Goal: Task Accomplishment & Management: Manage account settings

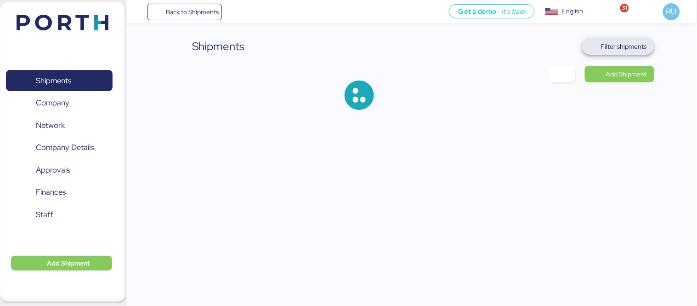
click at [613, 40] on span "Filter shipments" at bounding box center [618, 46] width 57 height 13
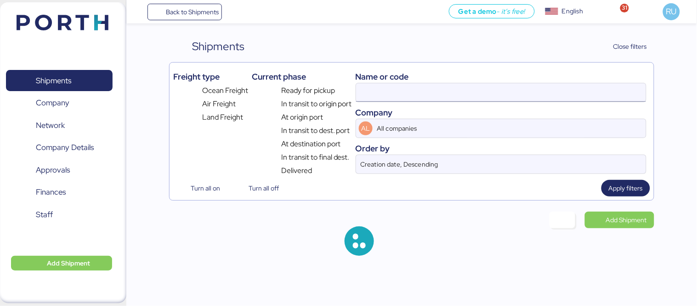
click at [424, 91] on input at bounding box center [501, 92] width 290 height 18
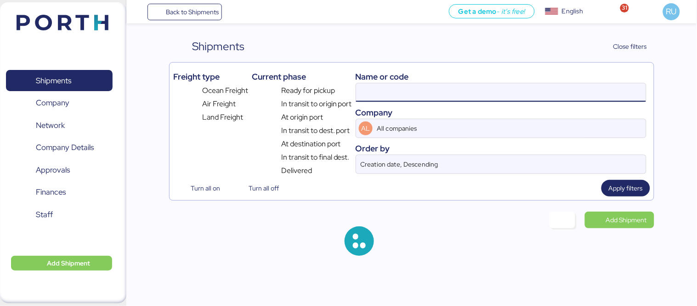
paste input "SAOF37663500"
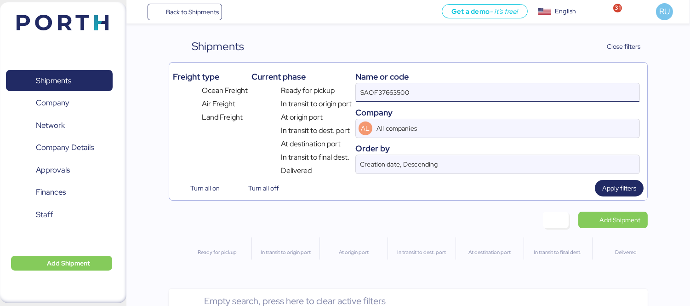
type input "SAOF37663500"
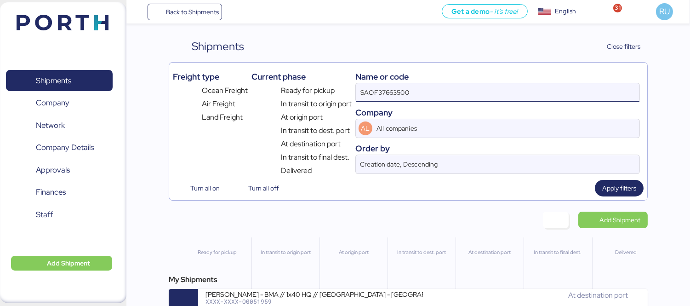
scroll to position [22, 0]
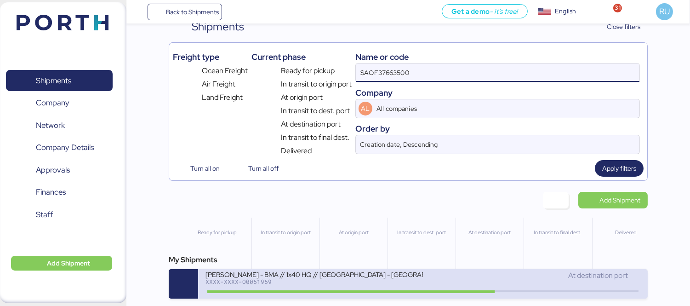
click at [400, 284] on div "XXXX-XXXX-O0051959" at bounding box center [313, 281] width 217 height 6
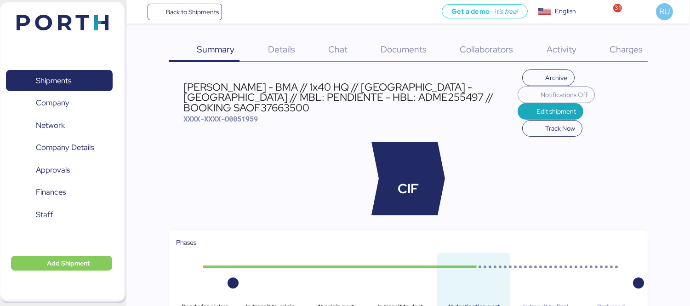
click at [630, 52] on span "Charges" at bounding box center [626, 49] width 33 height 12
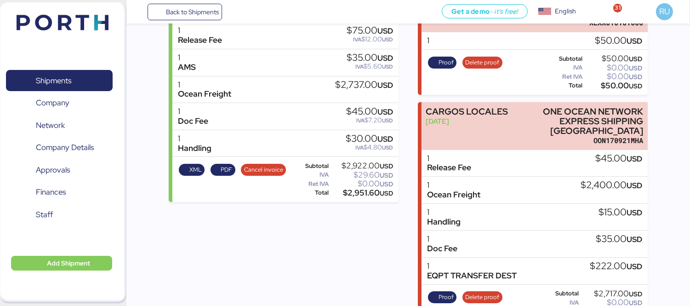
scroll to position [169, 0]
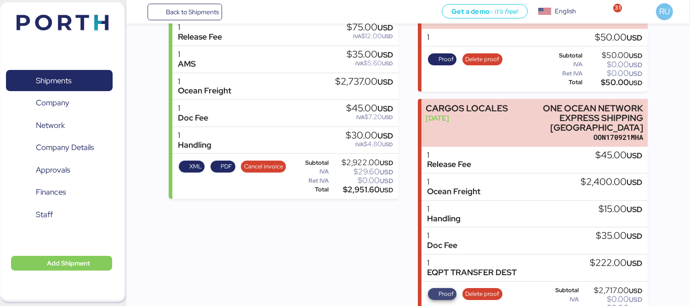
click at [451, 289] on span "Proof" at bounding box center [446, 294] width 15 height 10
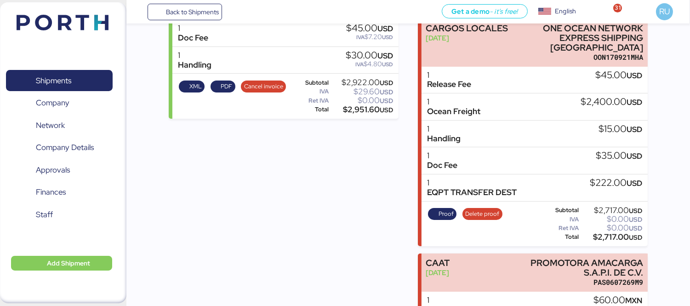
scroll to position [249, 0]
click at [439, 208] on span "Proof" at bounding box center [446, 213] width 15 height 10
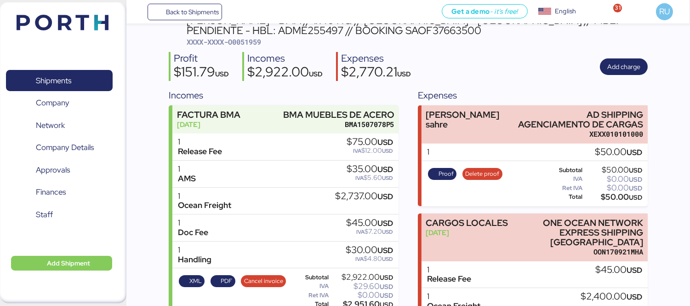
scroll to position [0, 0]
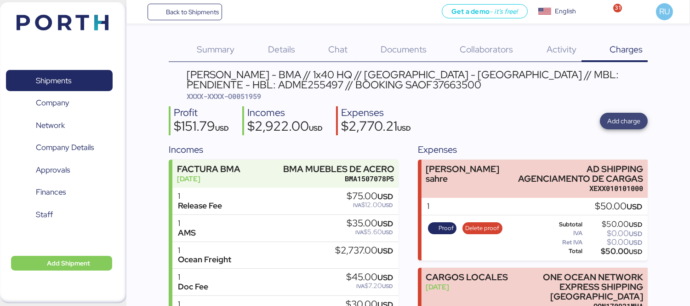
click at [637, 115] on span "Add charge" at bounding box center [623, 120] width 33 height 11
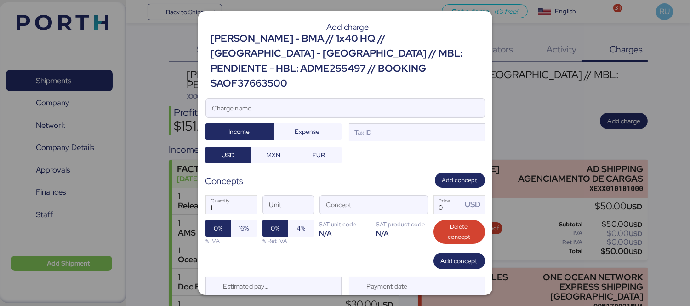
click at [364, 99] on input "Charge name" at bounding box center [345, 108] width 279 height 18
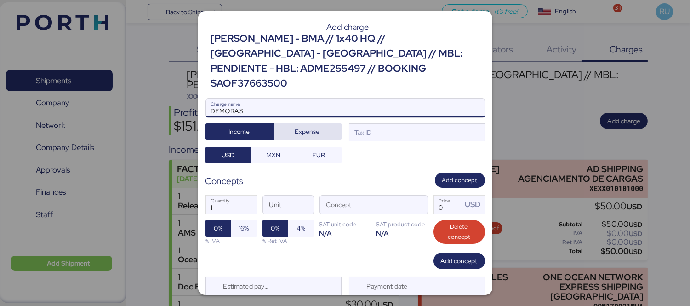
type input "DEMORAS"
click at [304, 126] on span "Expense" at bounding box center [307, 131] width 25 height 11
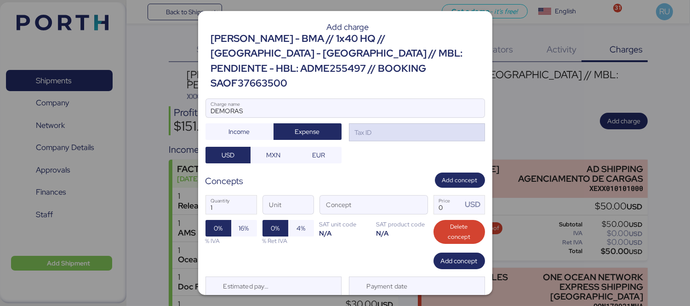
click at [382, 123] on div "Tax ID" at bounding box center [417, 132] width 136 height 18
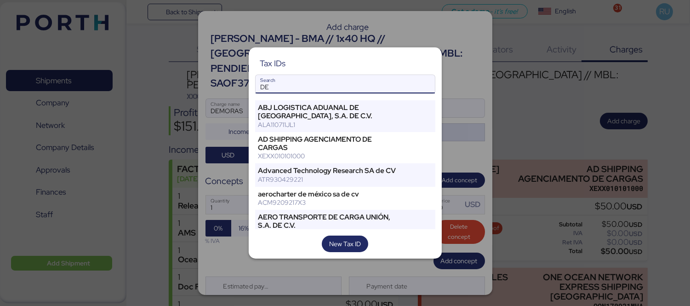
type input "D"
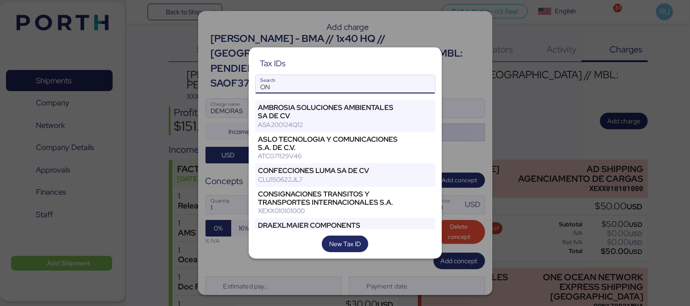
type input "O"
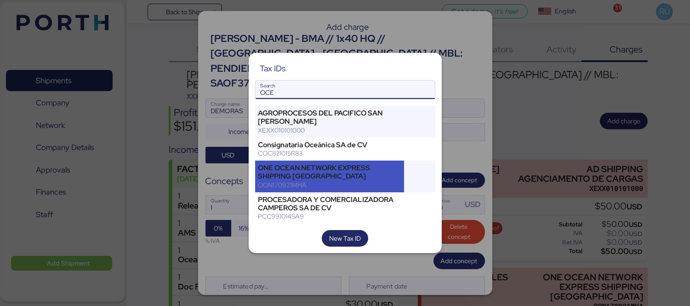
type input "OCE"
click at [361, 169] on div "ONE OCEAN NETWORK EXPRESS SHIPPING MEXICO" at bounding box center [329, 172] width 143 height 17
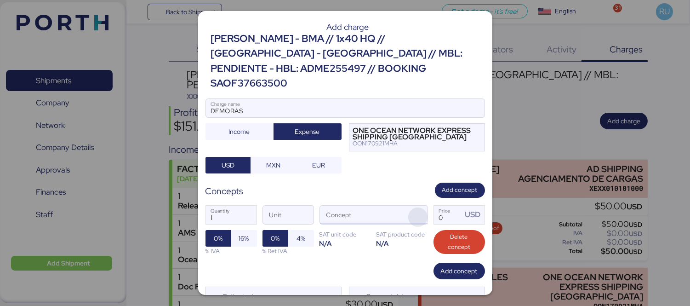
click at [414, 207] on span "button" at bounding box center [417, 216] width 19 height 19
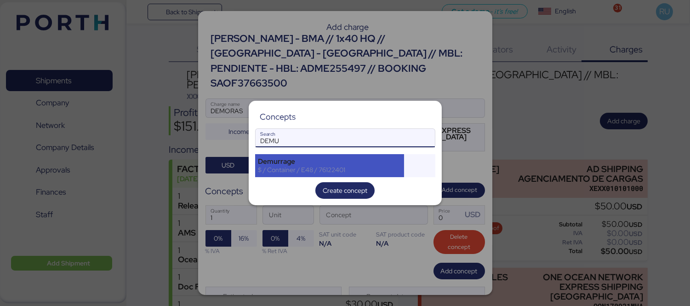
type input "DEMU"
click at [346, 160] on div "Demurrage" at bounding box center [329, 161] width 143 height 8
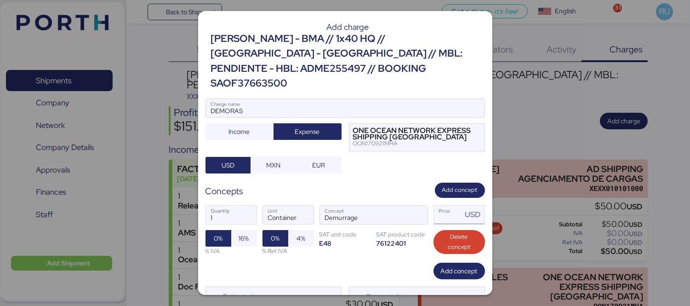
click at [434, 205] on input "Price USD" at bounding box center [448, 214] width 28 height 18
type input "1260"
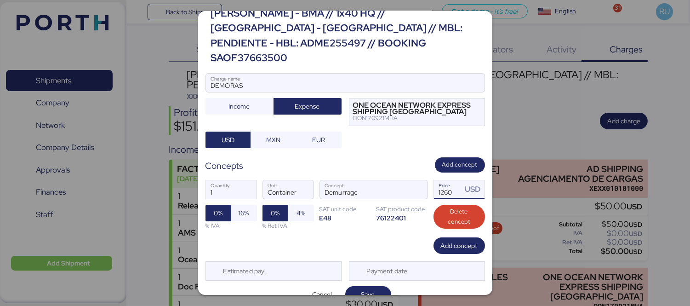
click at [373, 290] on div "Add charge BERTOLINI - BMA // 1x40 HQ // Rio Grande - Veracruz // MBL: PENDIENT…" at bounding box center [345, 153] width 294 height 284
click at [370, 289] on span "Save" at bounding box center [368, 294] width 14 height 11
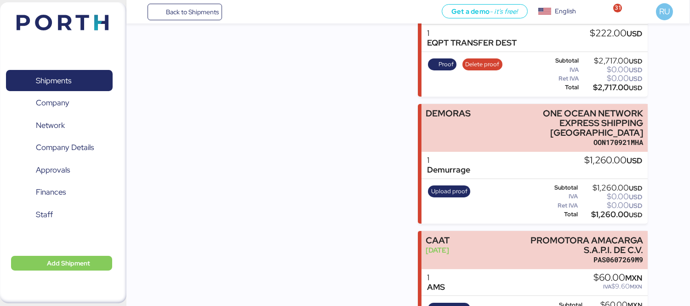
scroll to position [421, 0]
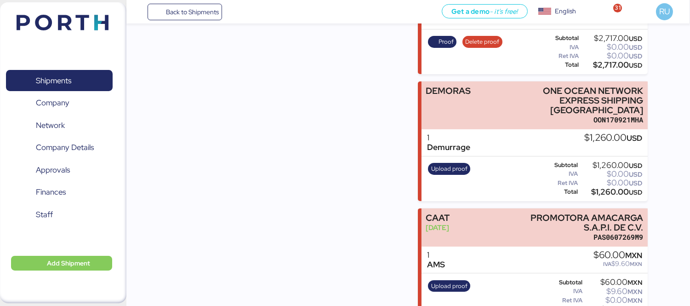
click at [444, 160] on div "Upload proof" at bounding box center [449, 179] width 48 height 38
click at [444, 163] on span "Upload proof" at bounding box center [449, 169] width 42 height 12
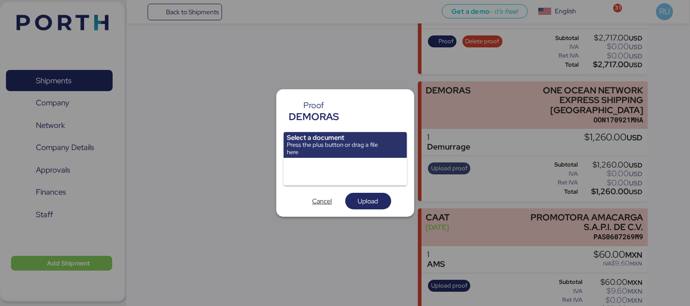
scroll to position [0, 0]
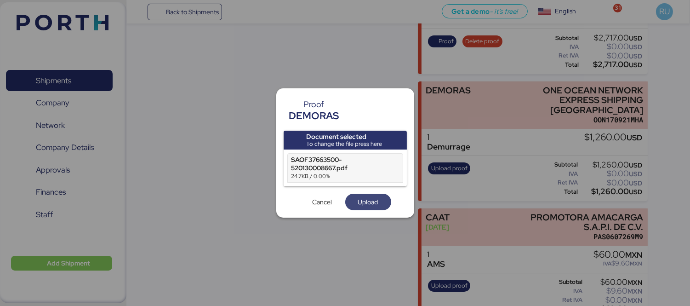
click at [355, 206] on span "Upload" at bounding box center [368, 201] width 31 height 13
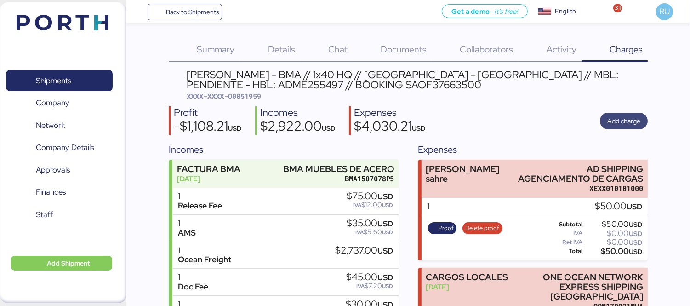
click at [621, 116] on span "Add charge" at bounding box center [623, 120] width 33 height 11
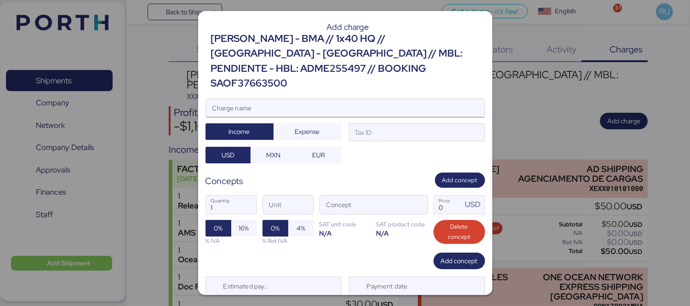
click at [428, 99] on input "Charge name" at bounding box center [345, 108] width 279 height 18
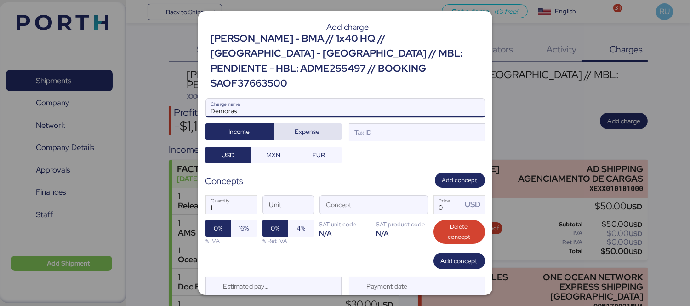
type input "Demoras"
click at [307, 126] on span "Expense" at bounding box center [307, 131] width 25 height 11
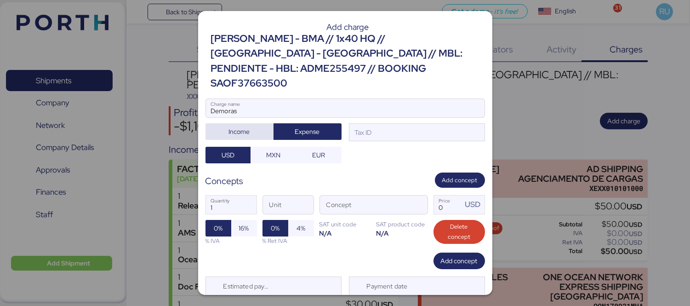
click at [246, 126] on span "Income" at bounding box center [239, 131] width 21 height 11
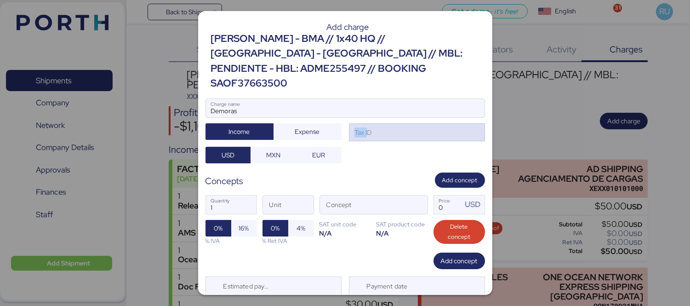
drag, startPoint x: 360, startPoint y: 111, endPoint x: 364, endPoint y: 117, distance: 7.3
click at [364, 117] on div "Demoras Charge name Income Expense Tax ID USD MXN EUR" at bounding box center [344, 130] width 279 height 65
click at [356, 117] on div at bounding box center [345, 121] width 279 height 9
click at [356, 110] on input "Demoras" at bounding box center [345, 108] width 279 height 18
click at [371, 126] on div "Tax ID" at bounding box center [417, 132] width 136 height 18
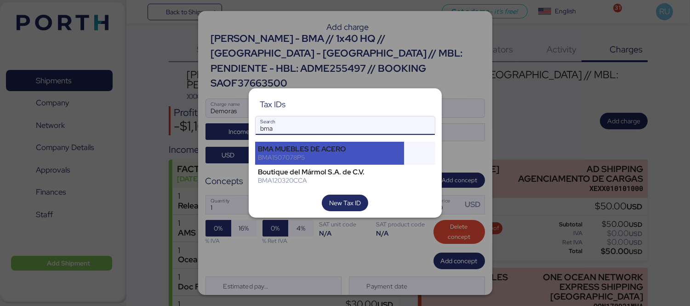
type input "bma"
click at [332, 153] on div "BMA MUEBLES DE ACERO" at bounding box center [329, 149] width 143 height 8
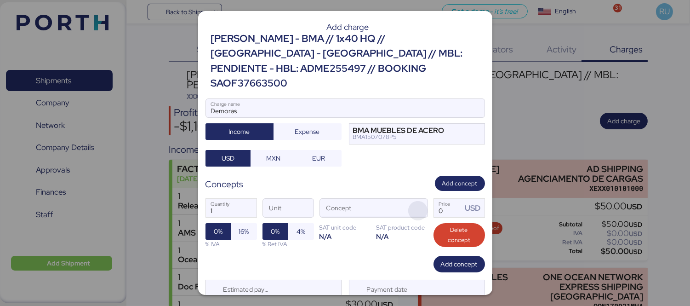
click at [408, 201] on span "button" at bounding box center [417, 210] width 19 height 19
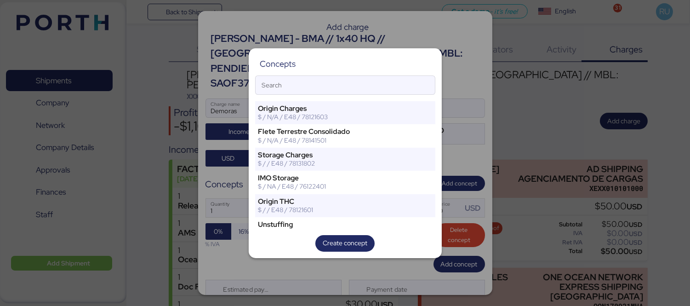
type input "e"
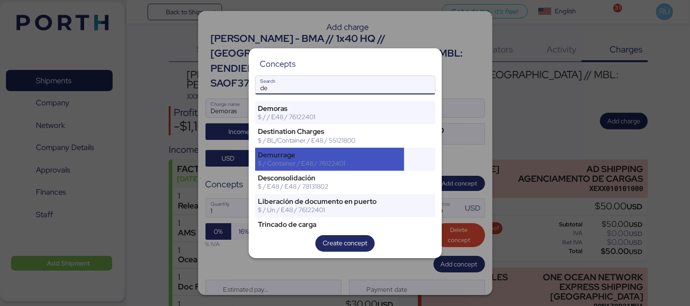
type input "de"
drag, startPoint x: 344, startPoint y: 149, endPoint x: 348, endPoint y: 154, distance: 6.2
click at [348, 154] on div "Demurrage $ / Container / E48 / 76122401" at bounding box center [329, 159] width 149 height 23
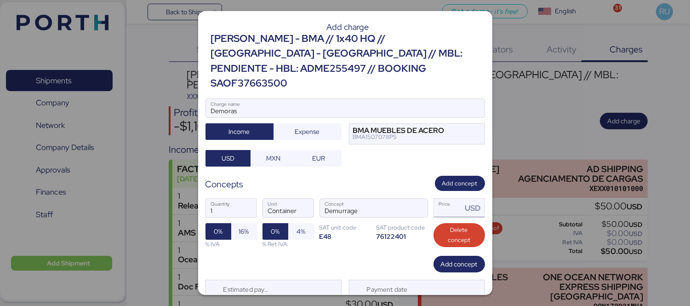
click at [443, 199] on input "Price USD" at bounding box center [448, 208] width 28 height 18
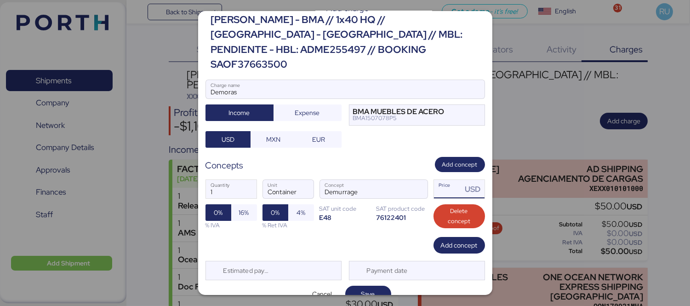
type input "0"
type input "1260"
click at [456, 160] on span "Add concept" at bounding box center [459, 165] width 35 height 10
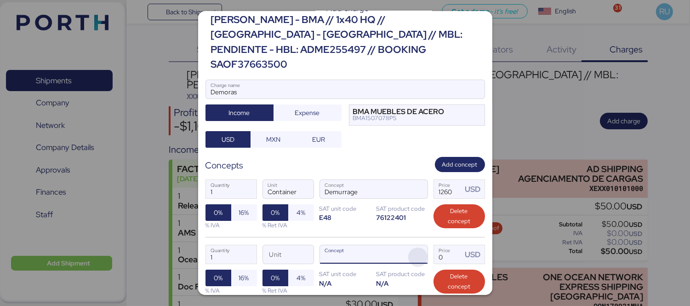
click at [413, 247] on span "button" at bounding box center [417, 256] width 19 height 19
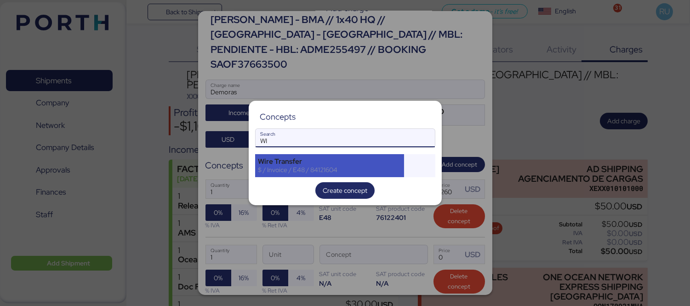
type input "WI"
click at [322, 167] on div "$ / Invoice / E48 / 84121604" at bounding box center [329, 169] width 143 height 8
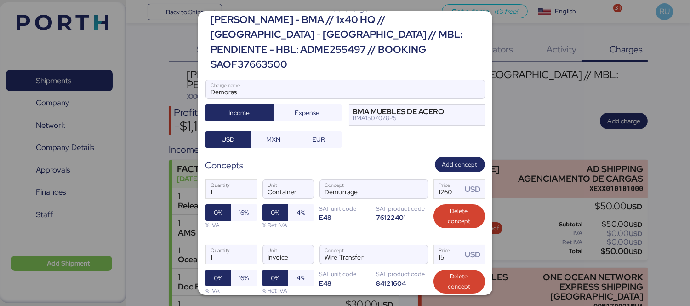
scroll to position [84, 0]
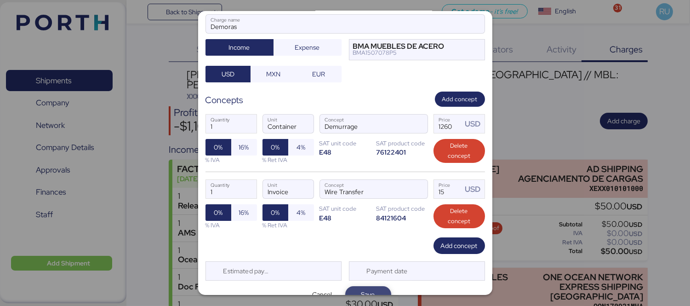
click at [377, 288] on span "Save" at bounding box center [368, 294] width 31 height 13
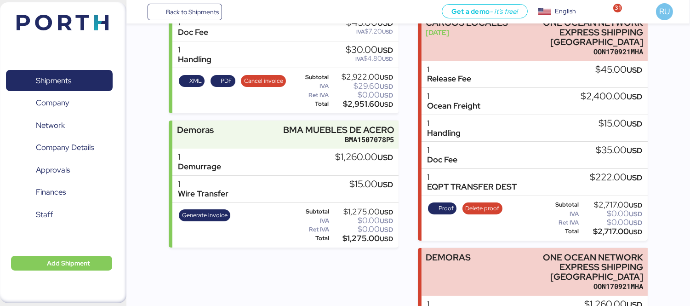
scroll to position [255, 0]
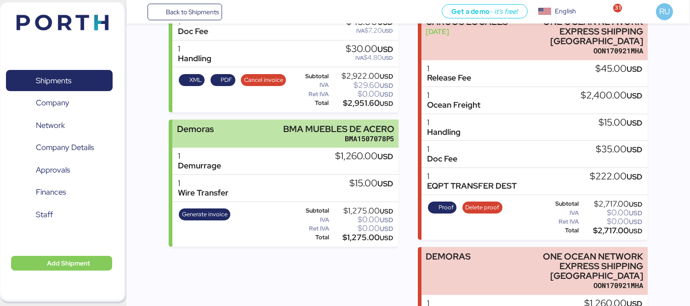
click at [273, 135] on div "Demoras BMA MUEBLES DE ACERO BMA1507078P5" at bounding box center [285, 134] width 226 height 28
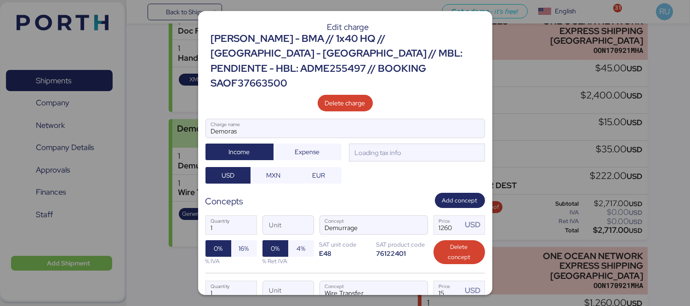
scroll to position [0, 0]
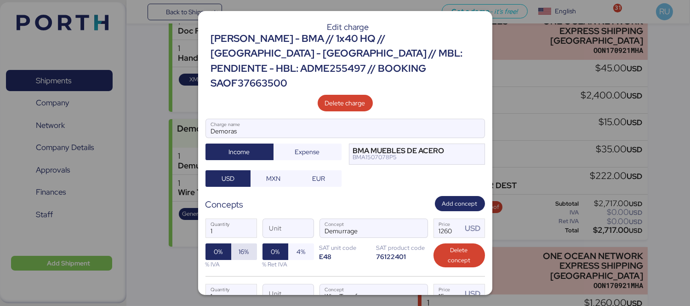
click at [249, 243] on span "16%" at bounding box center [244, 251] width 26 height 17
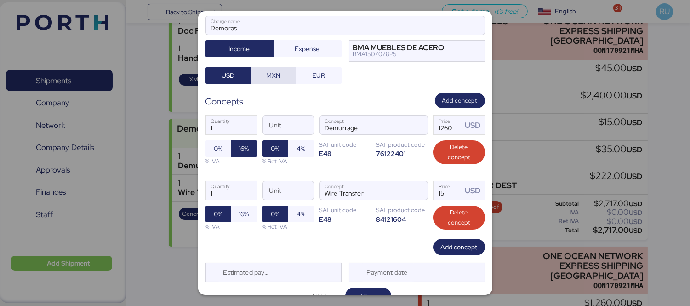
scroll to position [104, 0]
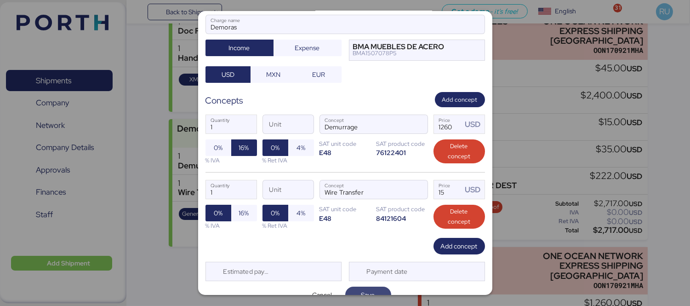
click at [363, 289] on span "Save" at bounding box center [368, 294] width 14 height 11
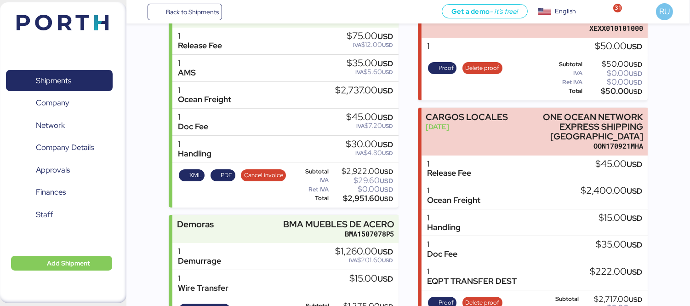
scroll to position [162, 0]
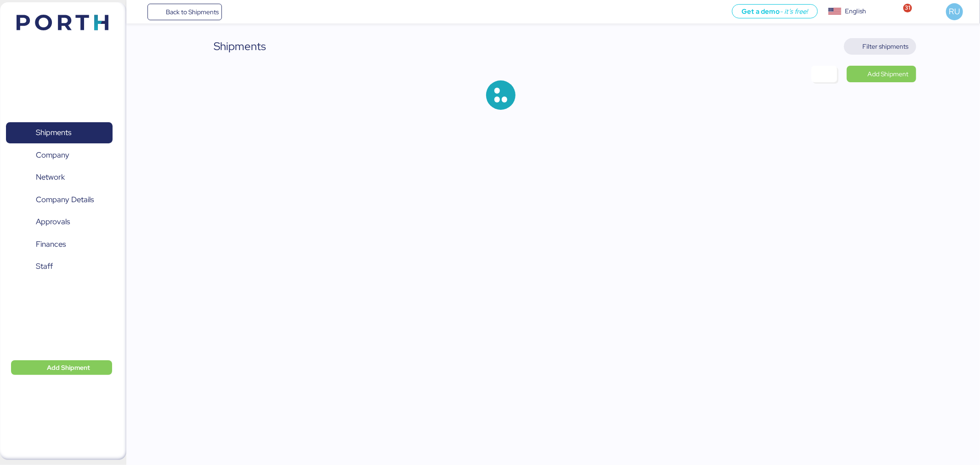
click at [893, 44] on span "Filter shipments" at bounding box center [886, 46] width 46 height 11
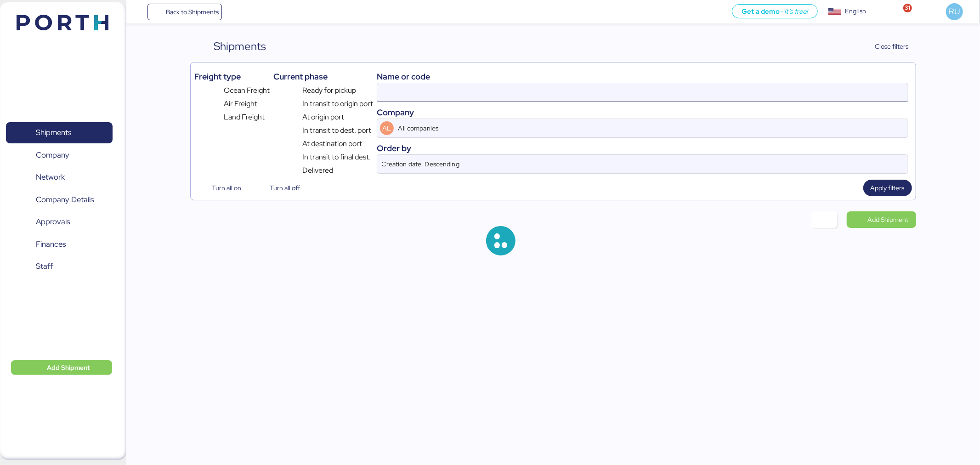
click at [605, 100] on input at bounding box center [642, 92] width 531 height 18
paste input "O0051996"
type input "O0051996"
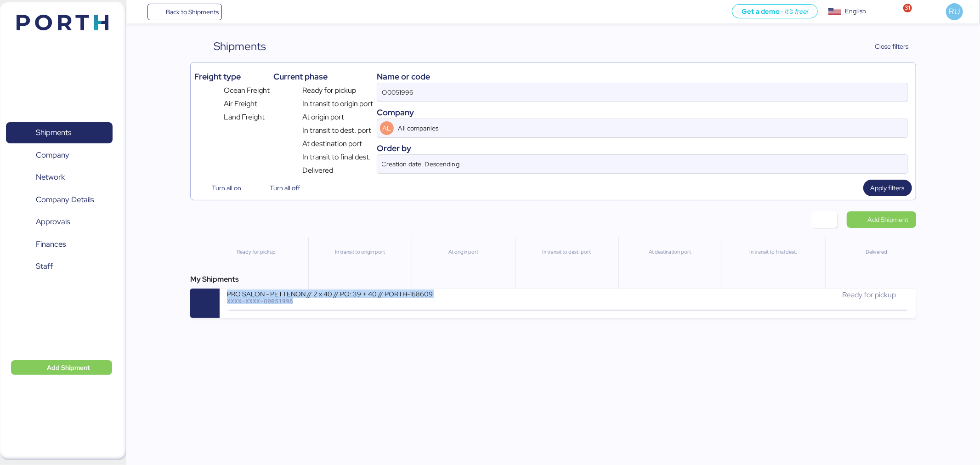
drag, startPoint x: 661, startPoint y: 284, endPoint x: 666, endPoint y: 290, distance: 7.8
click at [666, 290] on div "My Shipments PRO SALON - PETTENON // 2 x 40 // PO: 39 + 40 // PORTH-168609 XXXX…" at bounding box center [553, 296] width 726 height 44
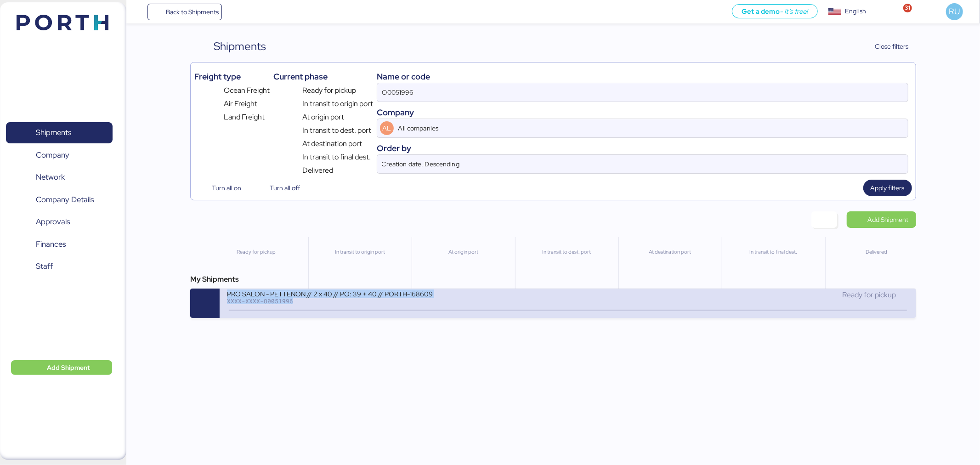
click at [669, 291] on div "PRO SALON - PETTENON // 2 x 40 // PO: 39 + 40 // PORTH-168609 XXXX-XXXX-O005199…" at bounding box center [568, 303] width 696 height 29
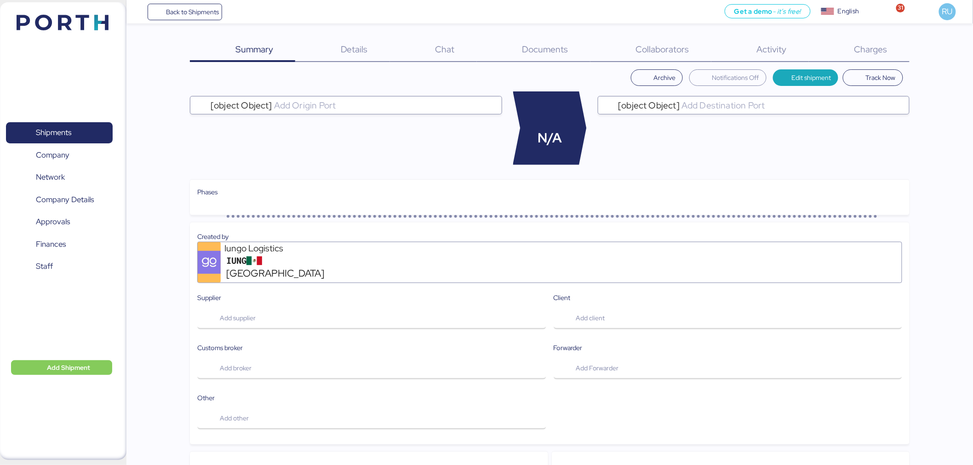
click at [541, 45] on div "Documents 0" at bounding box center [534, 50] width 114 height 24
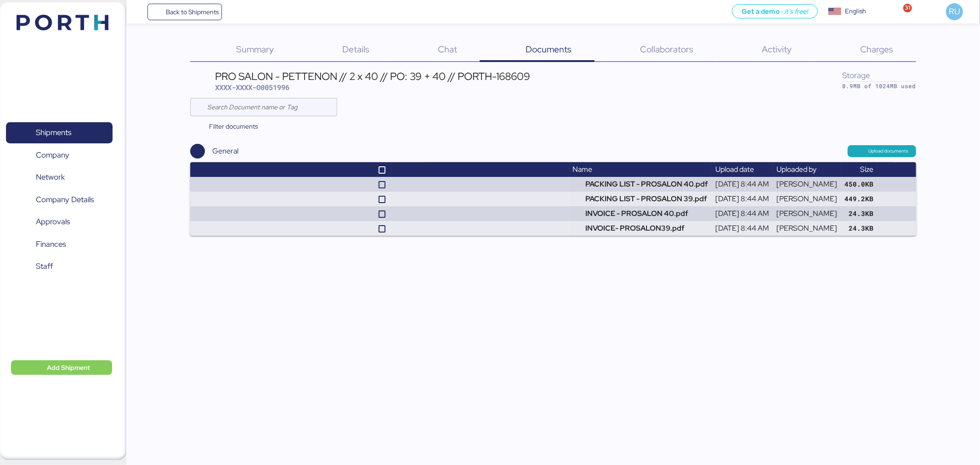
click at [512, 80] on div "PRO SALON - PETTENON // 2 x 40 // PO: 39 + 40 // PORTH-168609" at bounding box center [372, 76] width 315 height 10
copy div "168609"
click at [280, 88] on span "XXXX-XXXX-O0051996" at bounding box center [252, 87] width 74 height 9
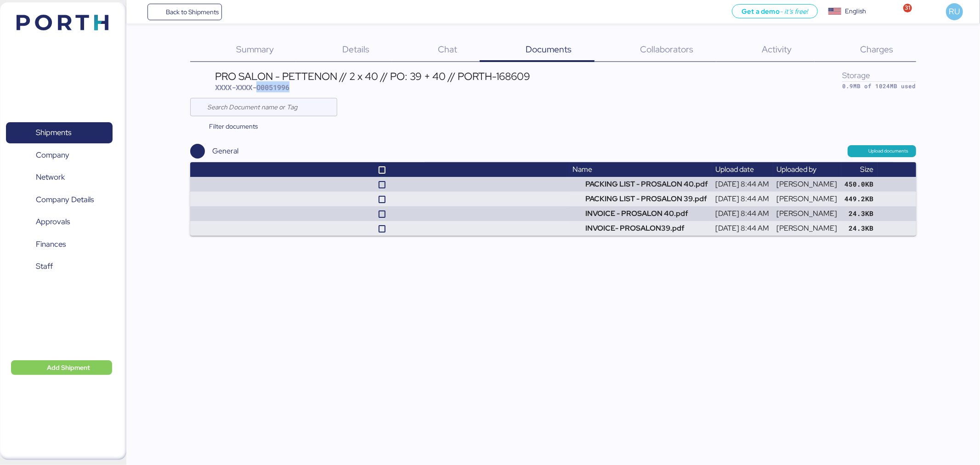
click at [86, 25] on img at bounding box center [63, 23] width 92 height 16
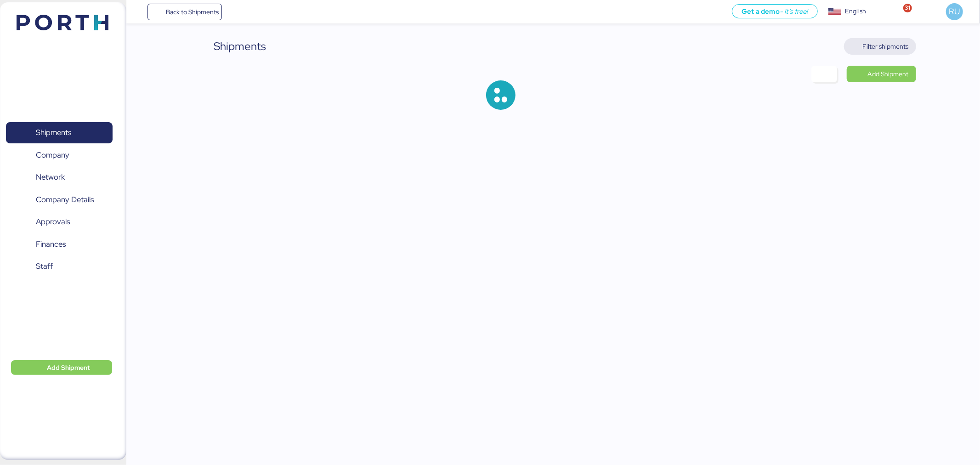
click at [889, 43] on span "Filter shipments" at bounding box center [886, 46] width 46 height 11
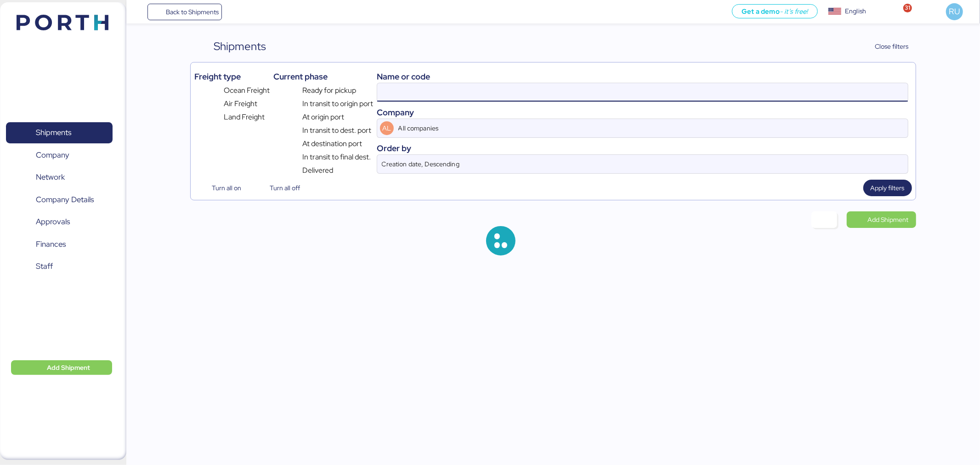
click at [635, 92] on input at bounding box center [642, 92] width 531 height 18
paste input "O0051996"
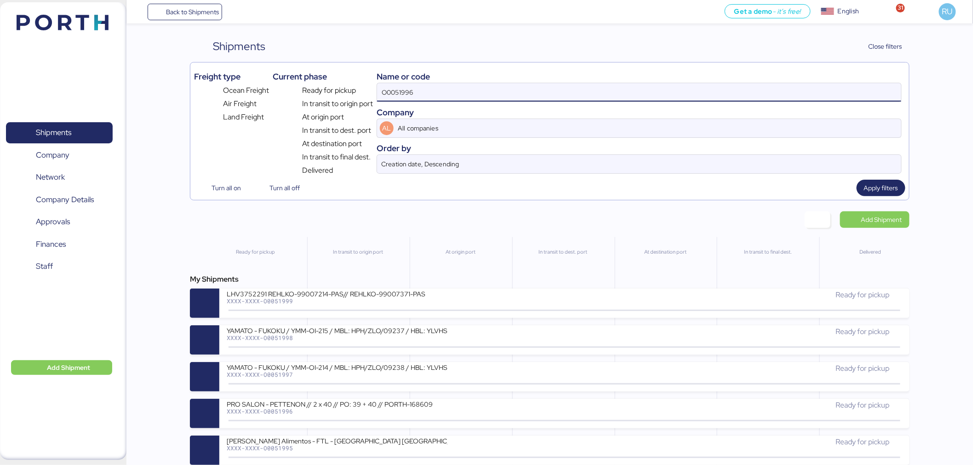
type input "O0051996"
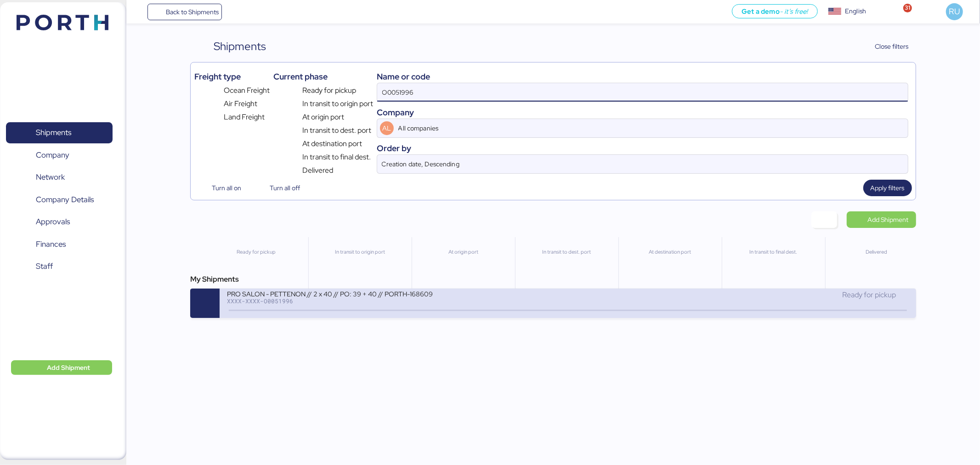
click at [417, 302] on div "XXXX-XXXX-O0051996" at bounding box center [337, 301] width 221 height 6
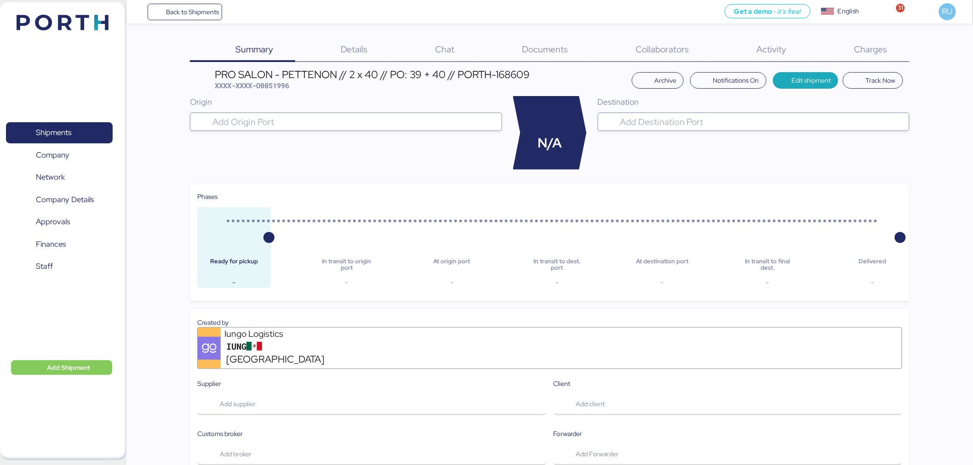
click at [557, 52] on span "Documents" at bounding box center [545, 49] width 46 height 12
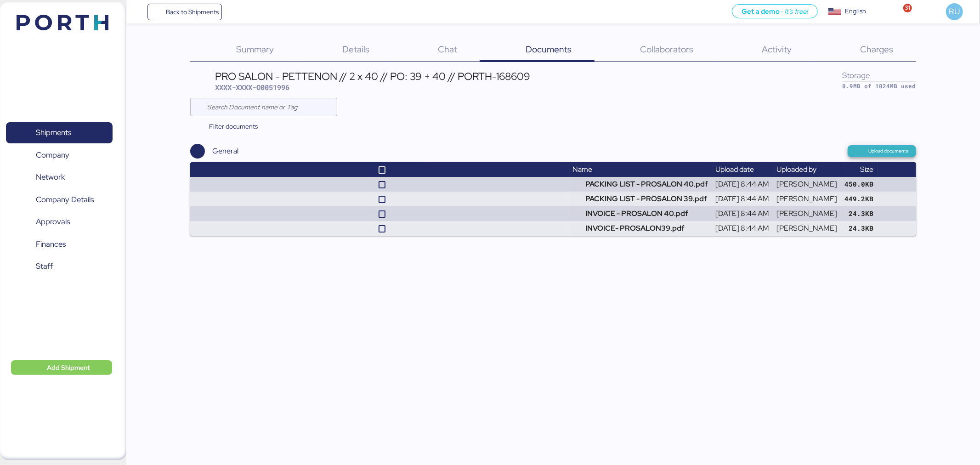
click at [901, 150] on span "Upload documents" at bounding box center [889, 151] width 40 height 8
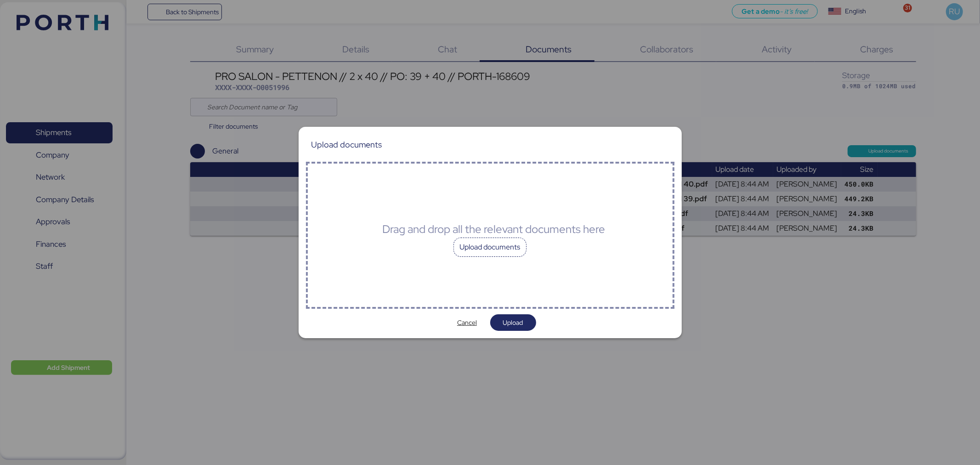
click at [488, 252] on div "Upload documents" at bounding box center [491, 247] width 74 height 19
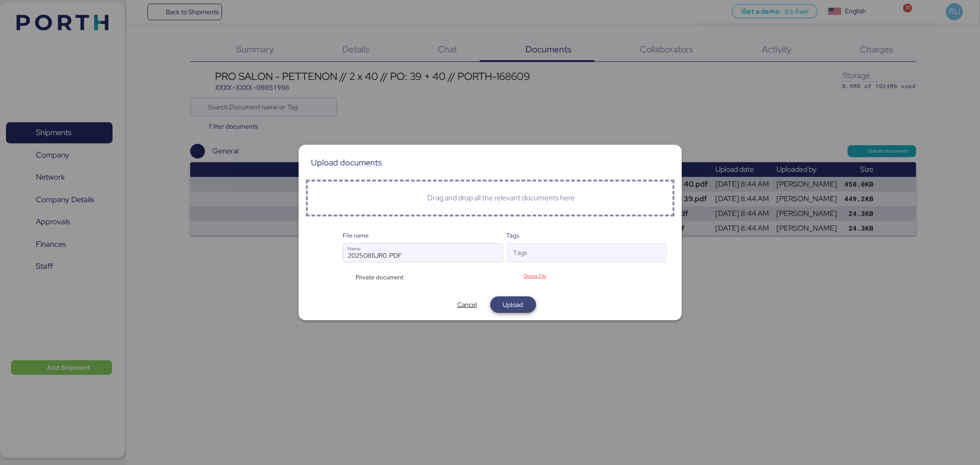
click at [505, 302] on span "Upload" at bounding box center [513, 304] width 20 height 11
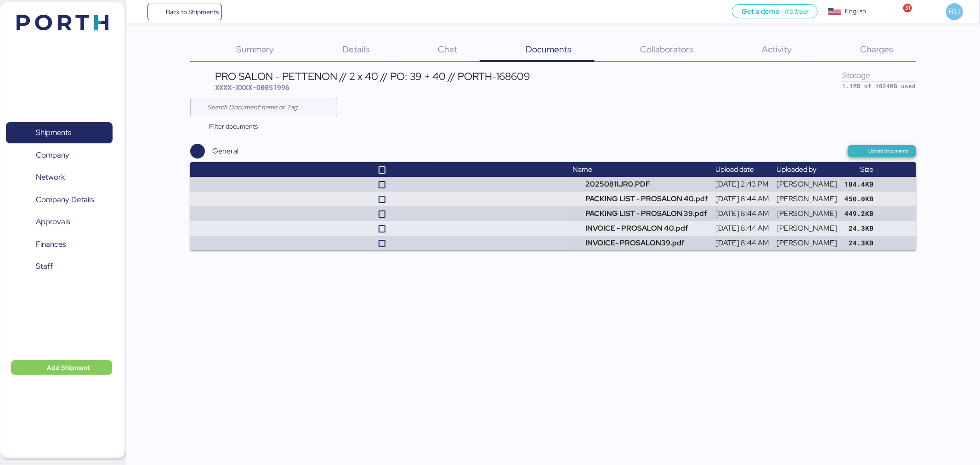
click at [860, 155] on span "Upload documents" at bounding box center [882, 151] width 68 height 12
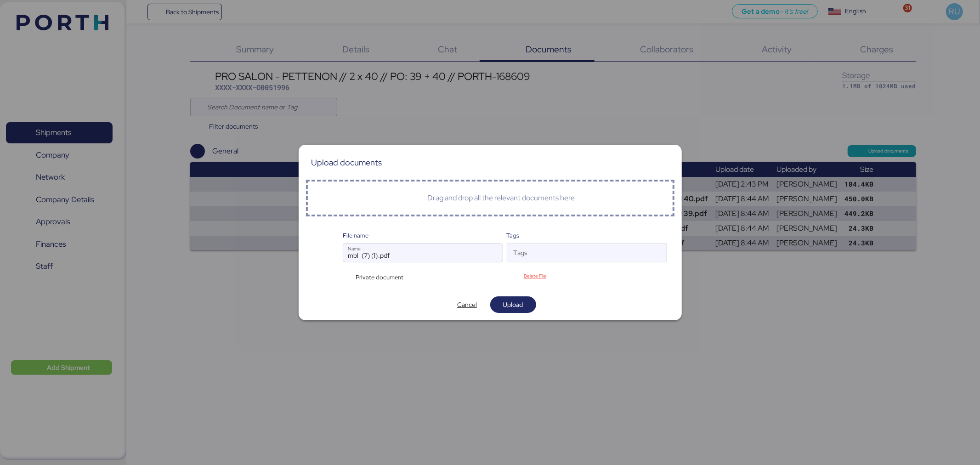
click at [343, 274] on div "Private document" at bounding box center [378, 277] width 71 height 9
click at [510, 303] on span "Upload" at bounding box center [513, 304] width 20 height 11
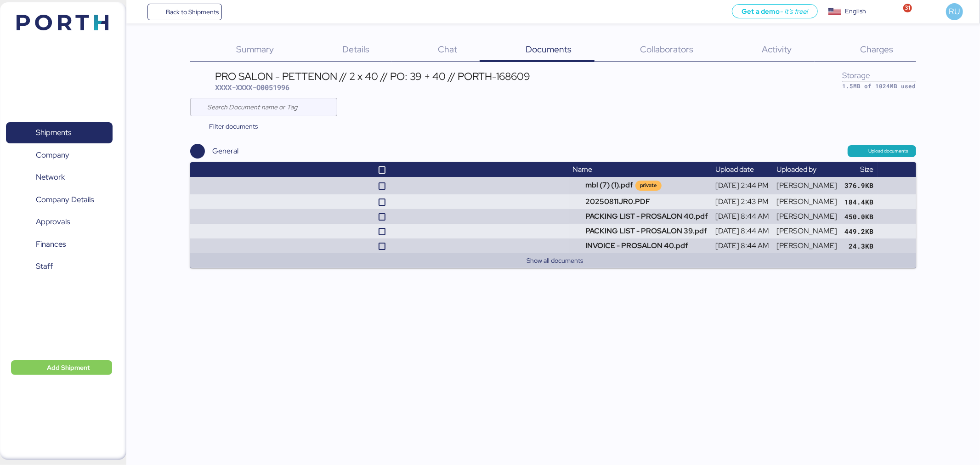
click at [513, 77] on div "PRO SALON - PETTENON // 2 x 40 // PO: 39 + 40 // PORTH-168609" at bounding box center [372, 76] width 315 height 10
copy div "168609"
click at [69, 23] on img at bounding box center [63, 23] width 92 height 16
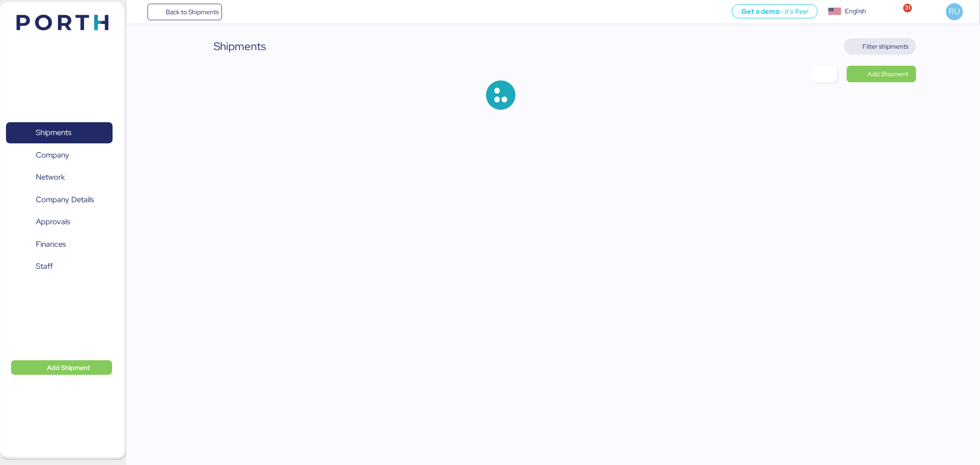
click at [897, 39] on span "Filter shipments" at bounding box center [880, 46] width 72 height 17
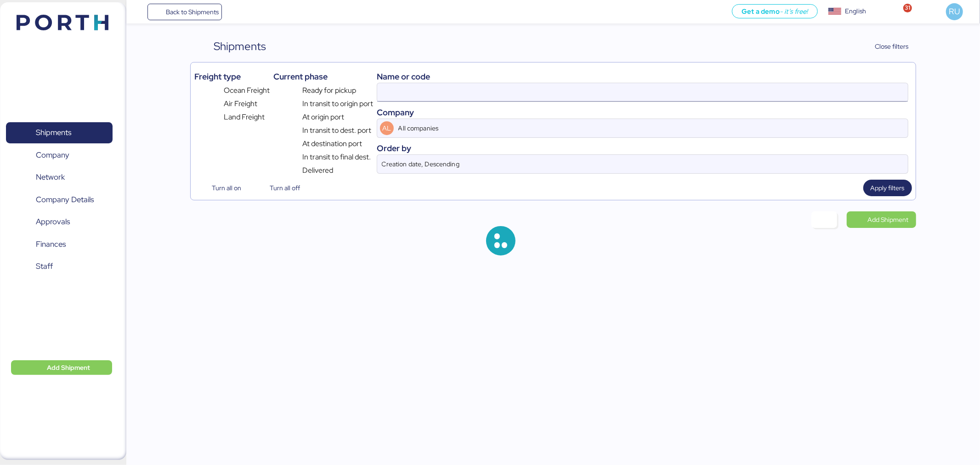
click at [603, 90] on input at bounding box center [642, 92] width 531 height 18
type input "O0051996"
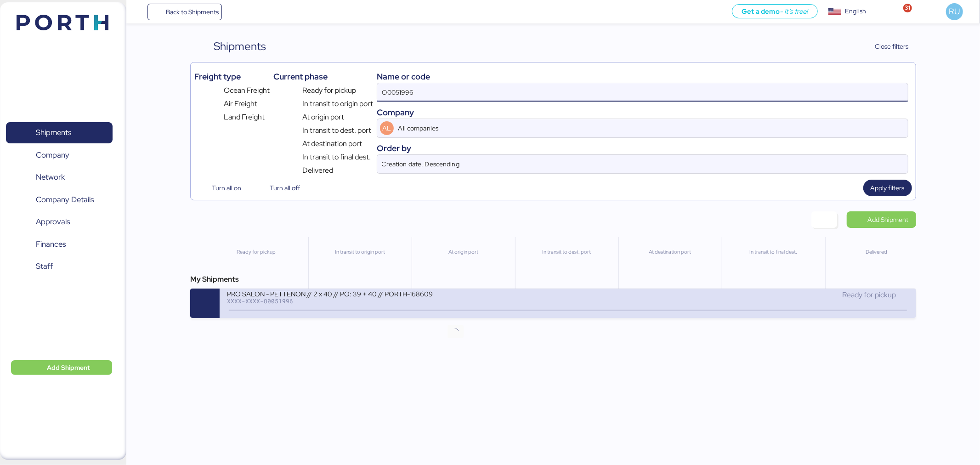
click at [457, 309] on icon at bounding box center [455, 311] width 44 height 10
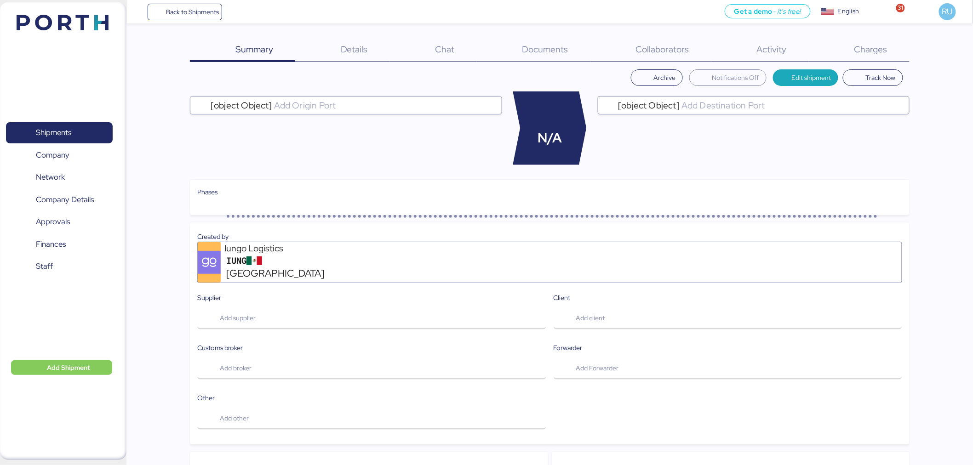
click at [882, 57] on div "Charges 0" at bounding box center [859, 50] width 101 height 24
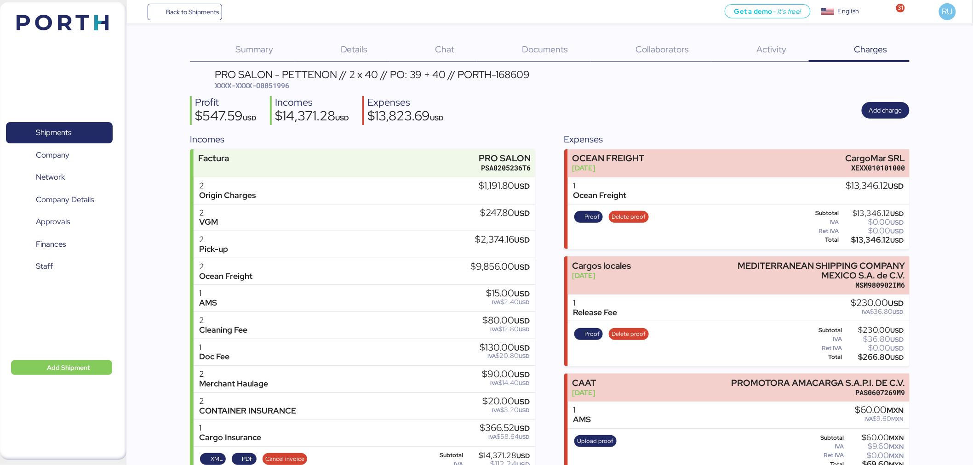
click at [83, 17] on img at bounding box center [63, 23] width 92 height 16
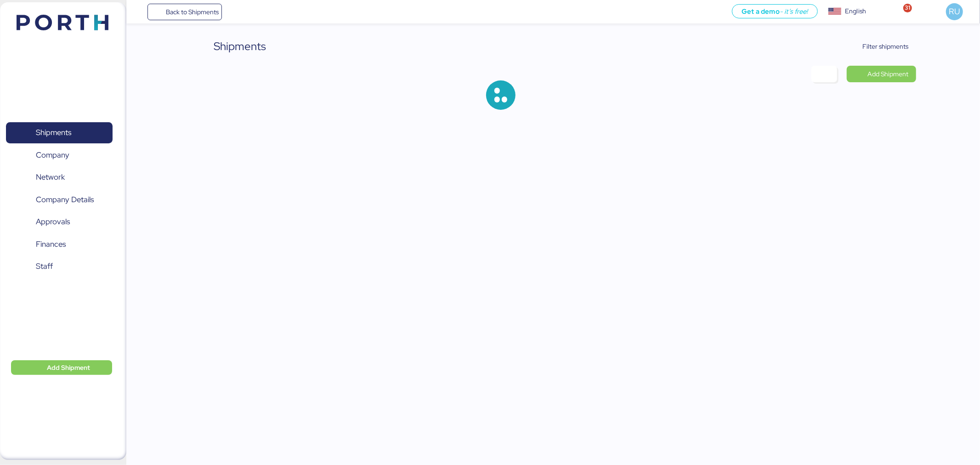
click at [925, 52] on div "Shipments Filter shipments Add Shipment" at bounding box center [490, 62] width 980 height 125
click at [902, 45] on span "Filter shipments" at bounding box center [886, 46] width 46 height 11
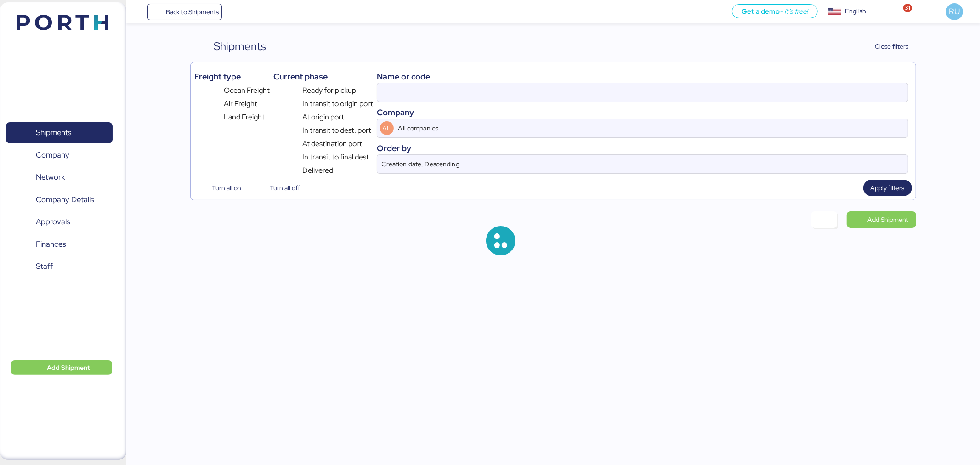
click at [732, 107] on div "Company" at bounding box center [643, 112] width 532 height 12
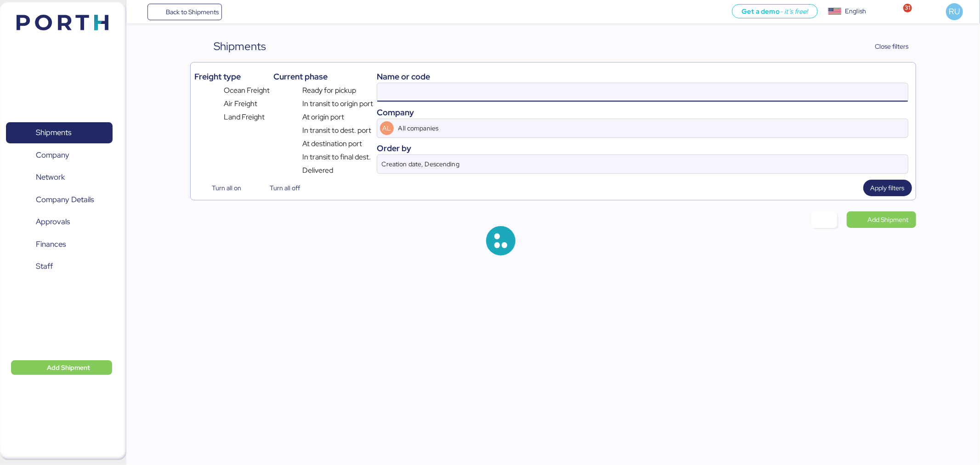
click at [717, 98] on input at bounding box center [642, 92] width 531 height 18
paste input "O0052211"
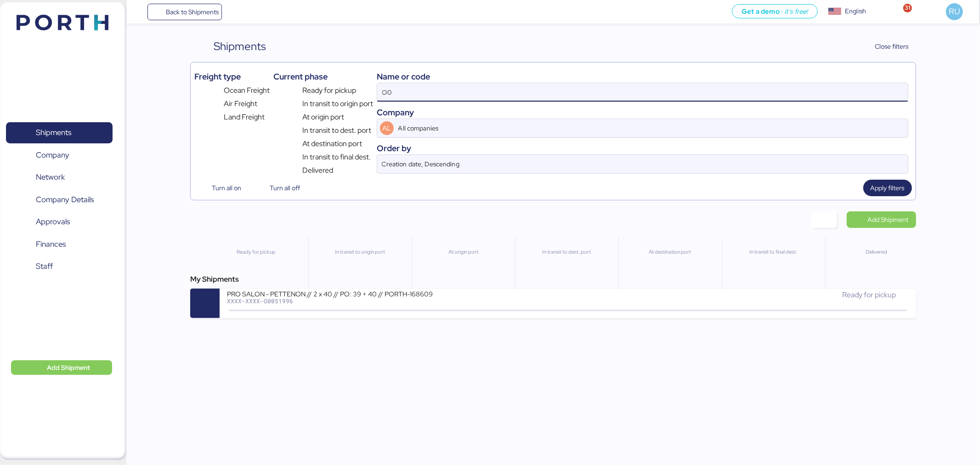
type input "O"
paste input "O0052211"
type input "O0052211"
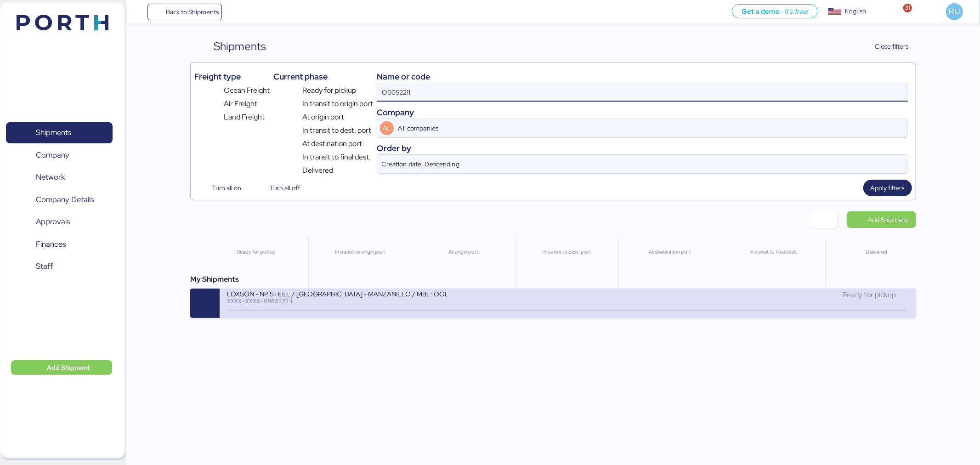
click at [415, 309] on div "LOXSON - NP STEEL / SHANGHAI - MANZANILLO / MBL: OOLU8899648830 - HBL: SZML2509…" at bounding box center [397, 300] width 341 height 20
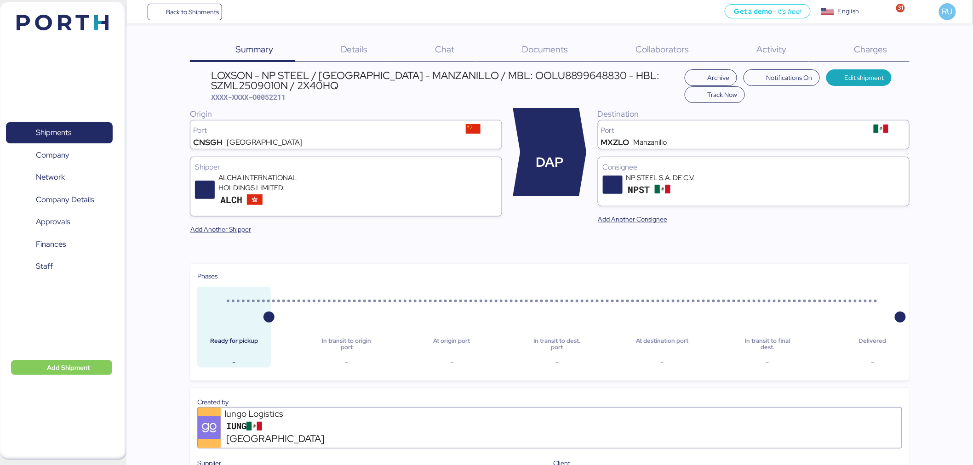
click at [869, 50] on span "Charges" at bounding box center [870, 49] width 33 height 12
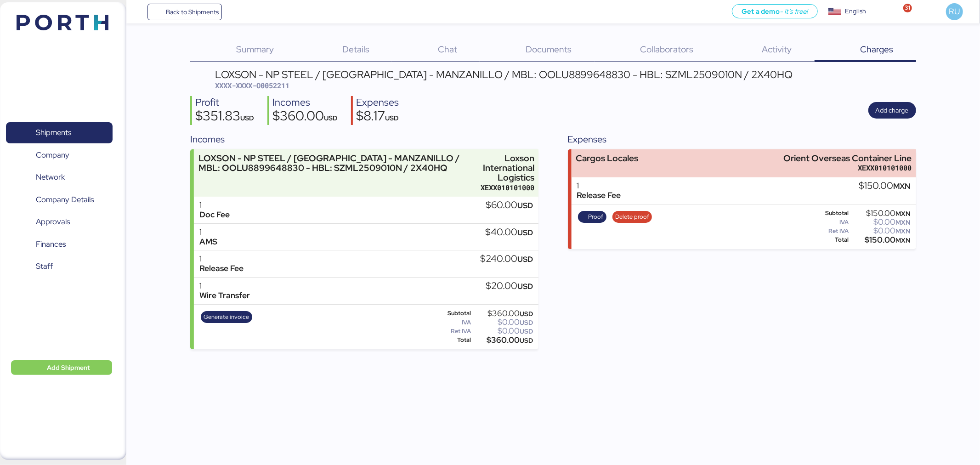
click at [700, 148] on div "Expenses Cargos Locales Orient Overseas Container Line XEXX010101000 1 Release …" at bounding box center [742, 240] width 348 height 217
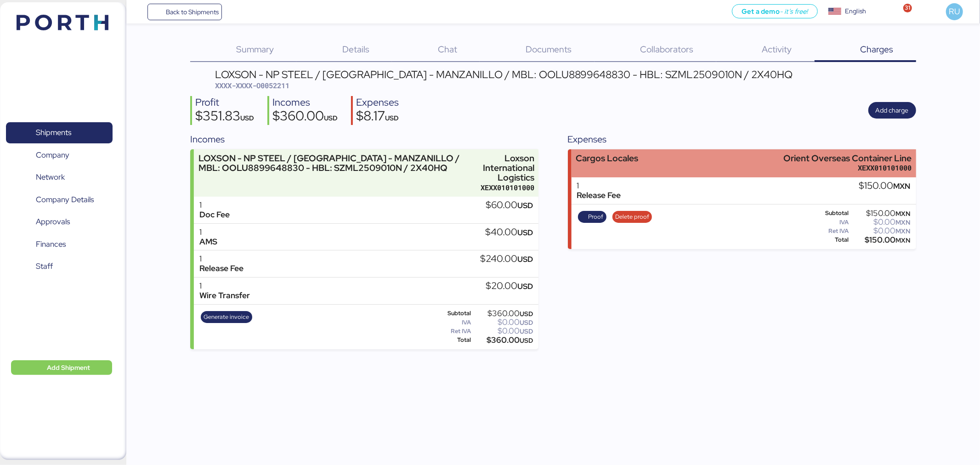
click at [708, 158] on div "Cargos Locales Orient Overseas Container Line XEXX010101000" at bounding box center [744, 163] width 345 height 28
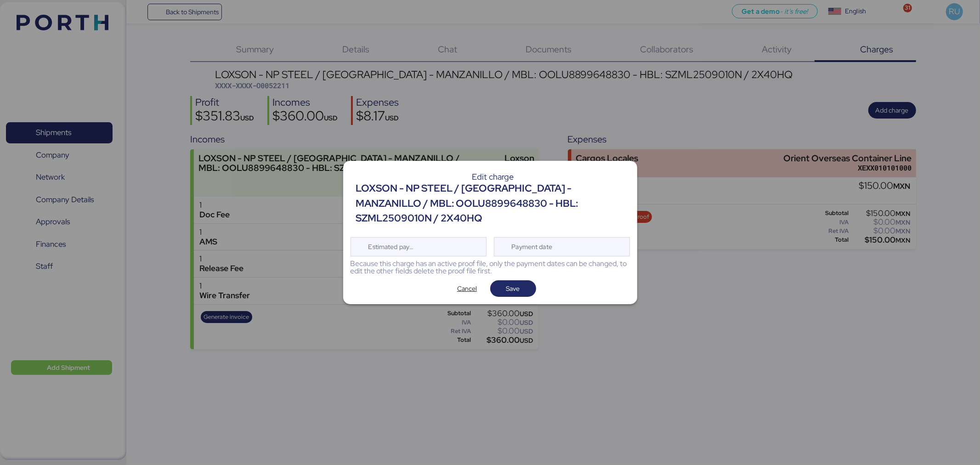
click at [480, 272] on div "Edit charge LOXSON - NP STEEL / SHANGHAI - MANZANILLO / MBL: OOLU8899648830 - H…" at bounding box center [490, 232] width 294 height 143
click at [458, 283] on span "Cancel" at bounding box center [467, 288] width 20 height 11
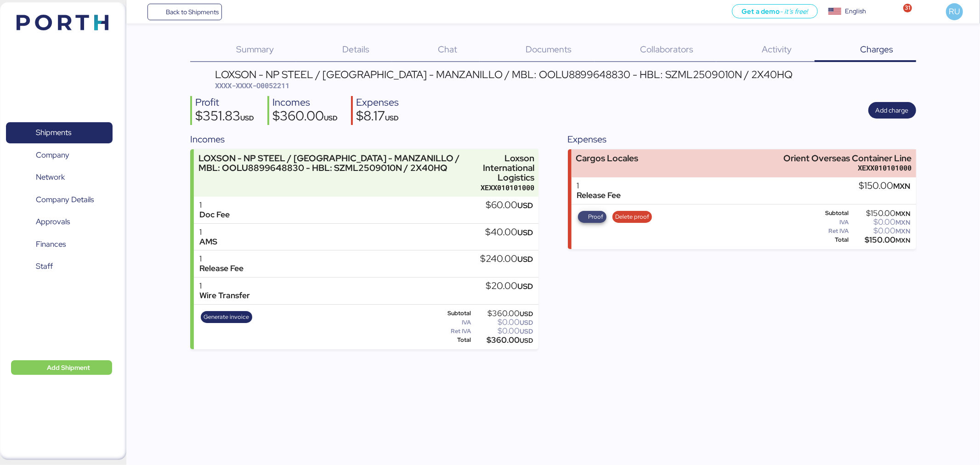
click at [600, 214] on span "Proof" at bounding box center [595, 217] width 15 height 10
click at [639, 224] on div "Proof Delete proof" at bounding box center [615, 227] width 80 height 38
click at [635, 218] on span "Delete proof" at bounding box center [632, 217] width 34 height 10
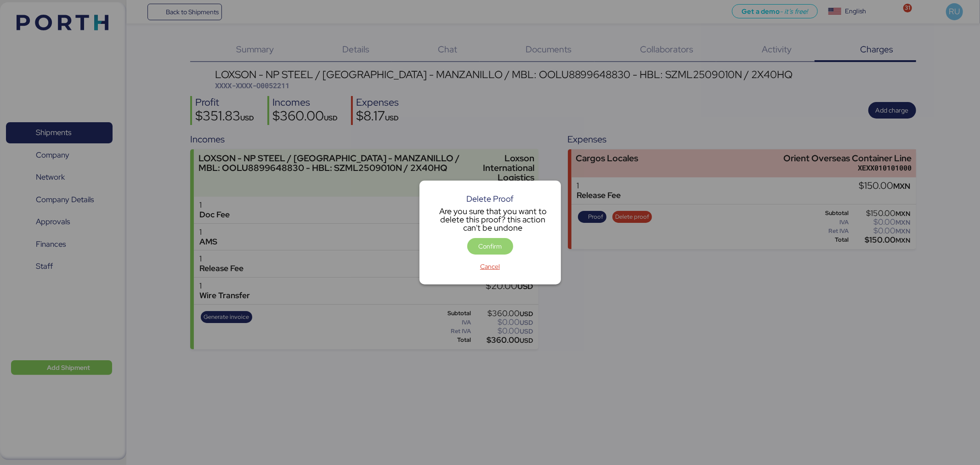
click at [493, 242] on span "Confirm" at bounding box center [490, 246] width 23 height 11
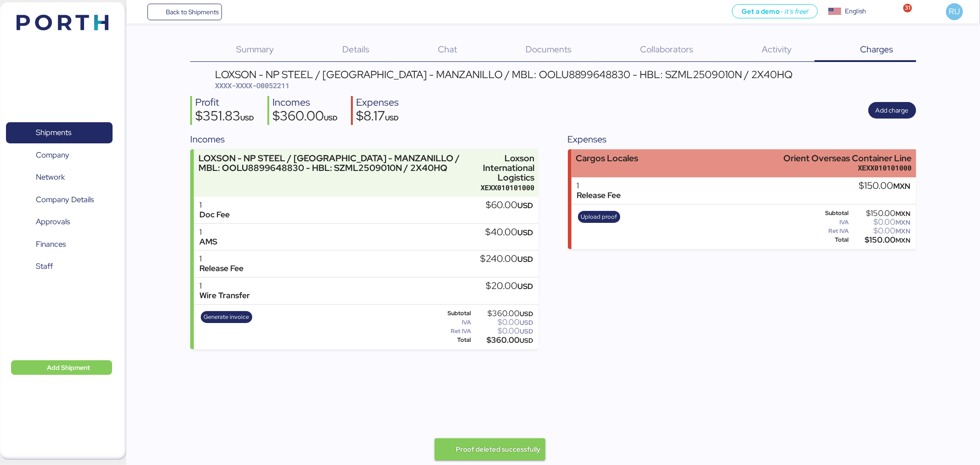
click at [705, 158] on div "Cargos Locales Orient Overseas Container Line XEXX010101000" at bounding box center [744, 163] width 345 height 28
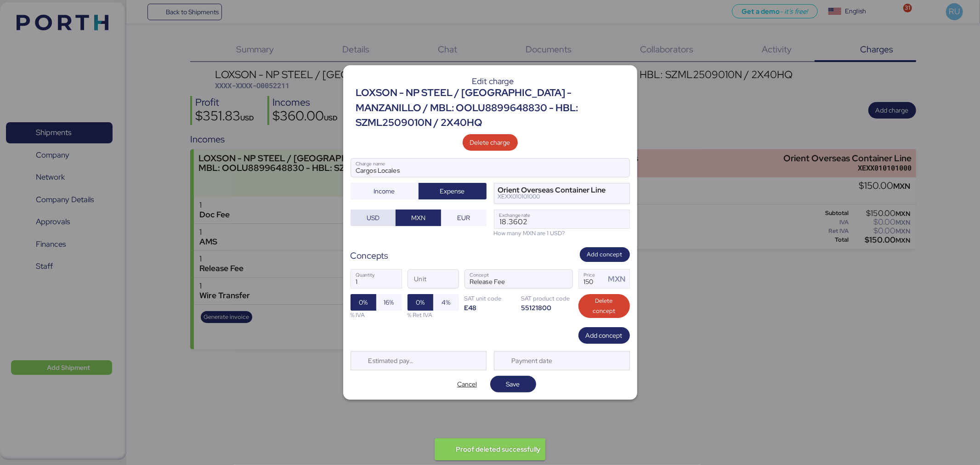
click at [373, 212] on span "USD" at bounding box center [373, 217] width 13 height 11
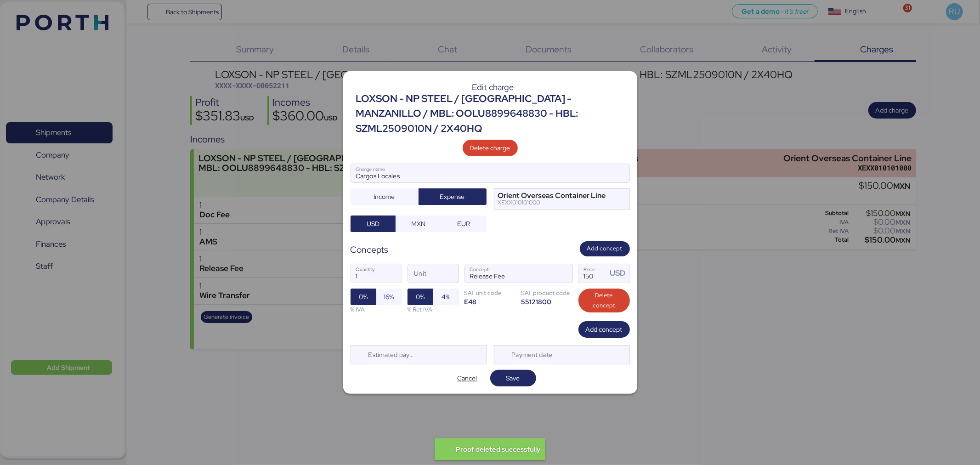
click at [524, 361] on div "Edit charge LOXSON - NP STEEL / SHANGHAI - MANZANILLO / MBL: OOLU8899648830 - H…" at bounding box center [490, 232] width 294 height 323
click at [521, 362] on div "Edit charge LOXSON - NP STEEL / SHANGHAI - MANZANILLO / MBL: OOLU8899648830 - H…" at bounding box center [490, 232] width 294 height 323
click at [522, 372] on span "Save" at bounding box center [513, 378] width 31 height 13
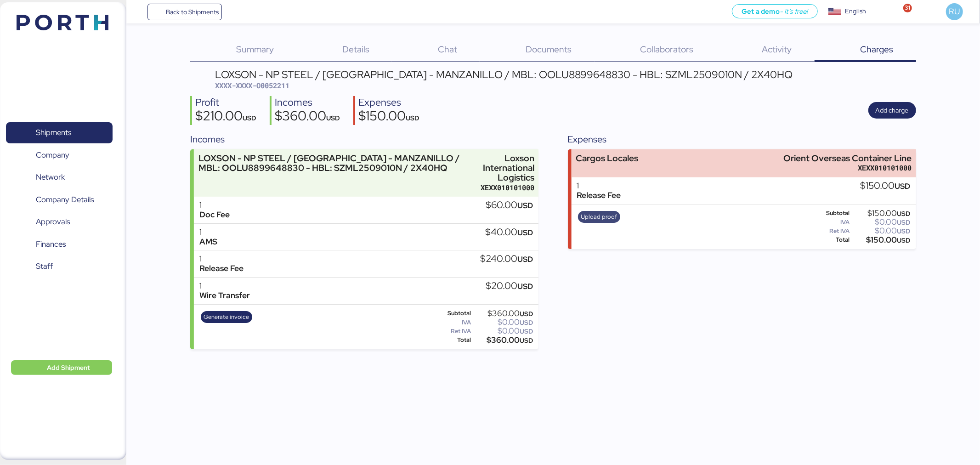
click at [598, 216] on span "Upload proof" at bounding box center [599, 217] width 36 height 10
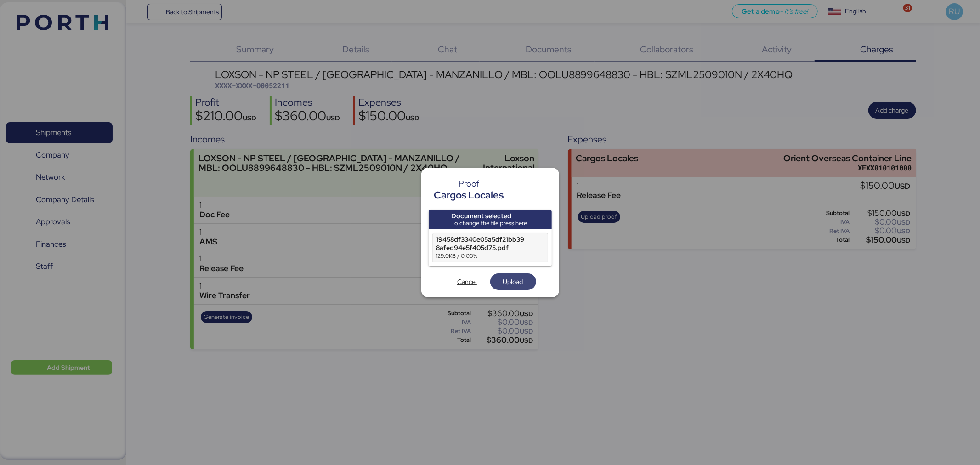
click at [513, 275] on span "Upload" at bounding box center [513, 281] width 31 height 13
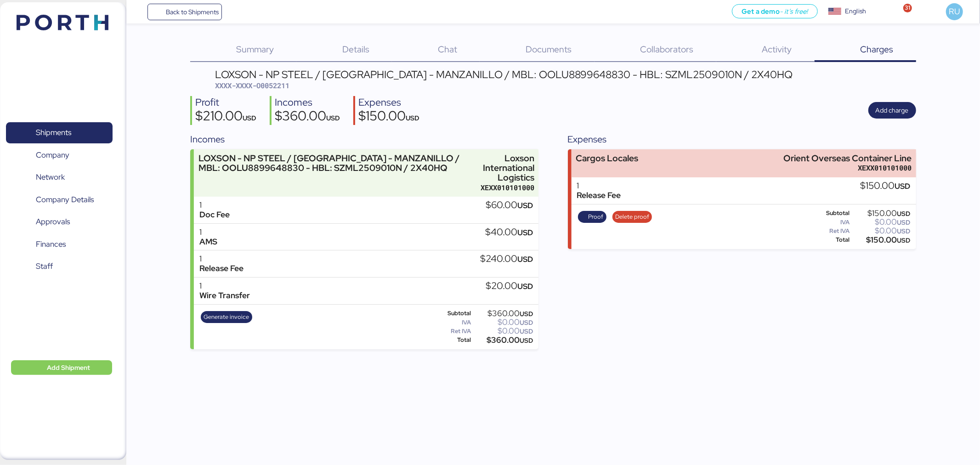
click at [90, 15] on img at bounding box center [63, 23] width 92 height 16
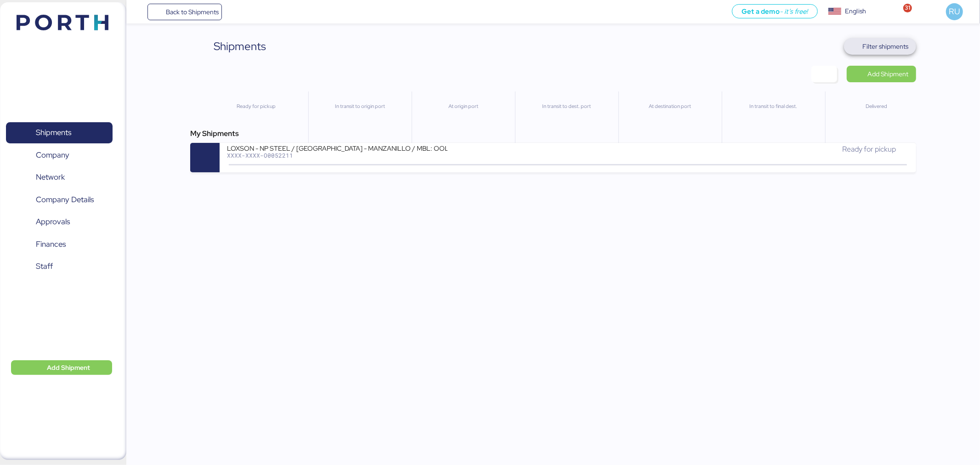
click at [895, 38] on span "Filter shipments" at bounding box center [880, 46] width 72 height 17
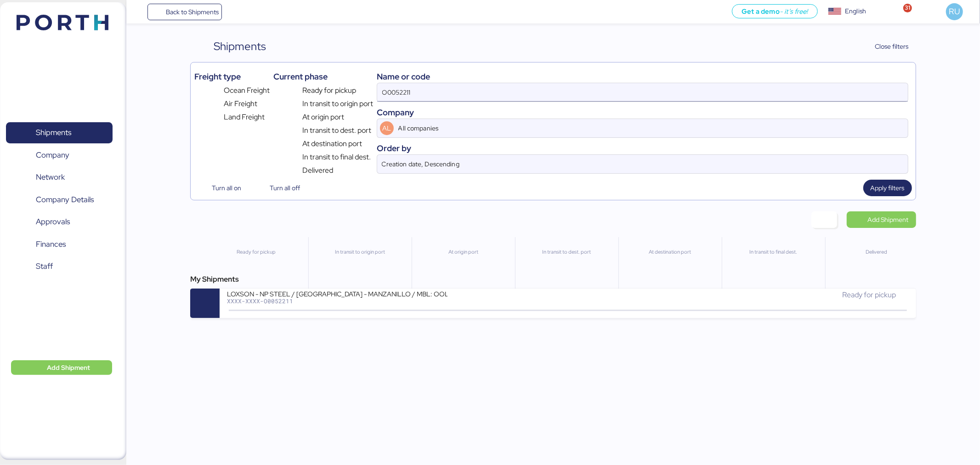
click at [727, 91] on input "O0052211" at bounding box center [642, 92] width 531 height 18
type input "O"
paste input "O0052016"
type input "O0052016"
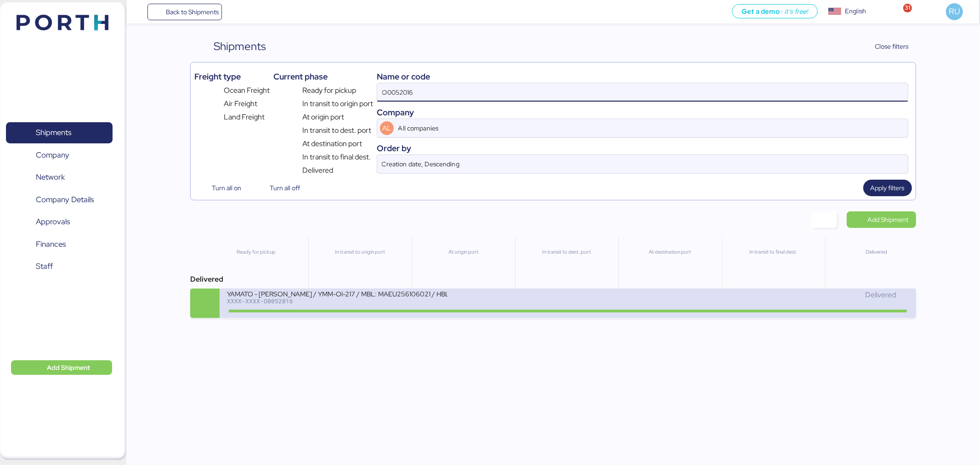
click at [621, 308] on div "Delivered" at bounding box center [738, 300] width 341 height 20
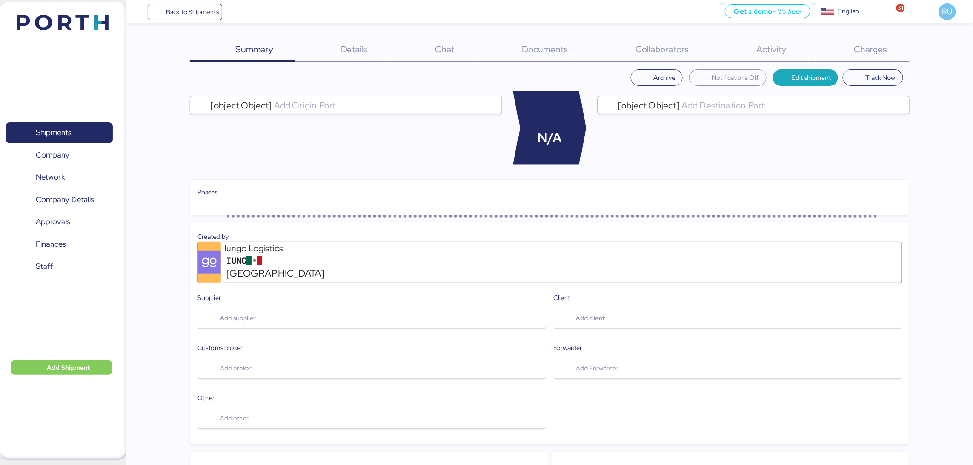
click at [872, 55] on div "Charges 0" at bounding box center [859, 50] width 101 height 24
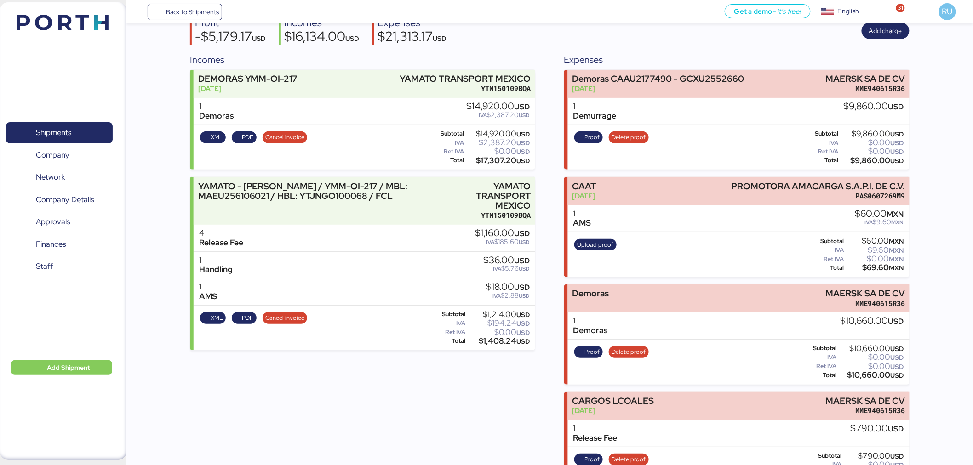
scroll to position [114, 0]
